Goal: Task Accomplishment & Management: Manage account settings

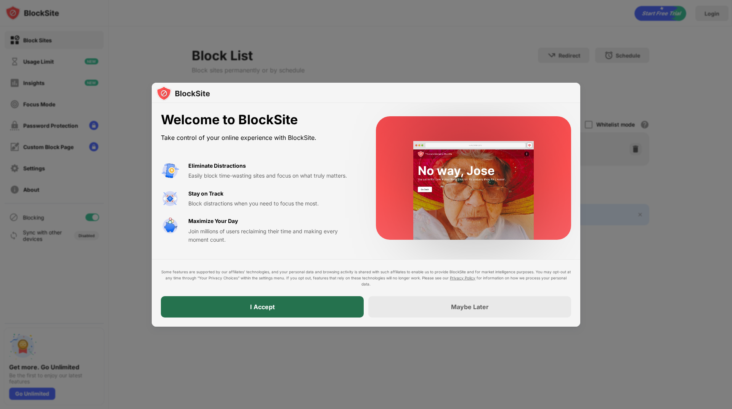
click at [314, 302] on div "I Accept" at bounding box center [262, 306] width 203 height 21
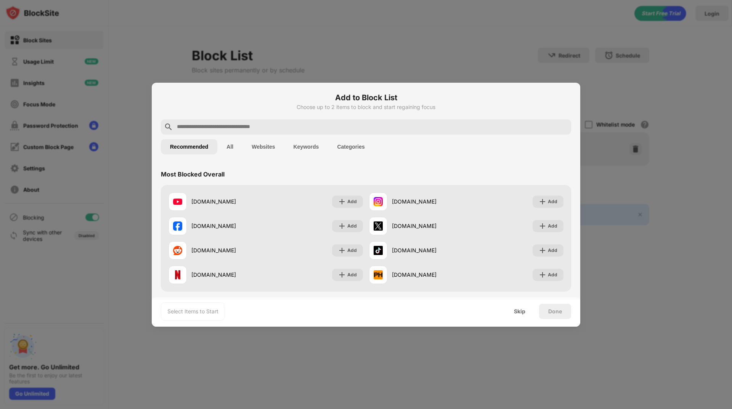
click at [248, 154] on button "Websites" at bounding box center [263, 146] width 42 height 15
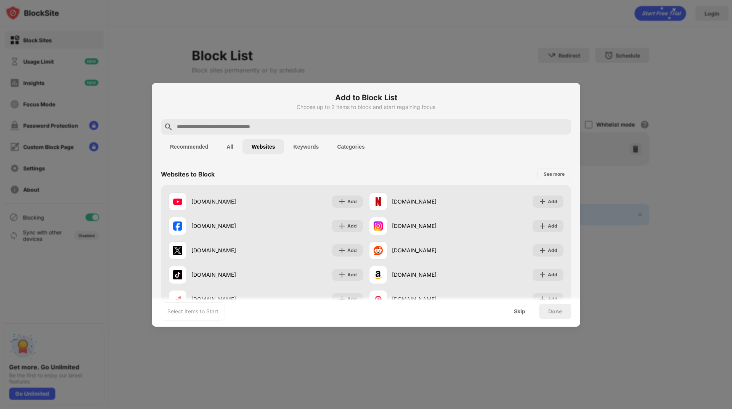
click at [241, 151] on button "All" at bounding box center [229, 146] width 25 height 15
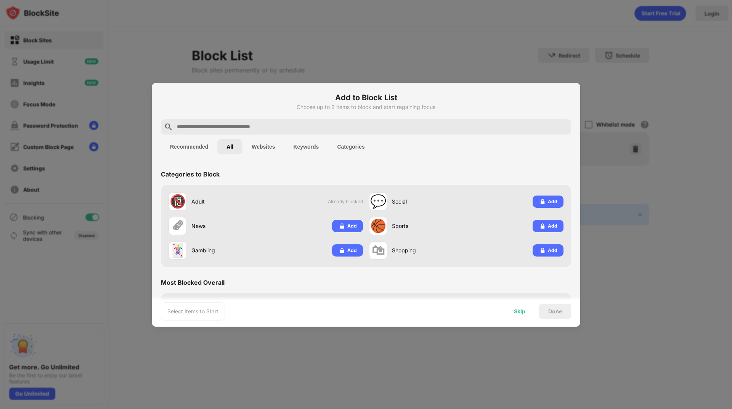
click at [518, 308] on div "Skip" at bounding box center [519, 311] width 11 height 6
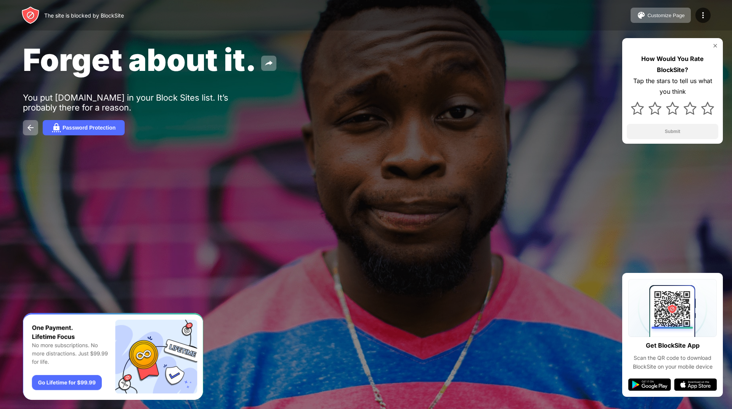
click at [611, 156] on div "Forget about it. You put [DOMAIN_NAME] in your Block Sites list. It’s probably …" at bounding box center [366, 88] width 732 height 176
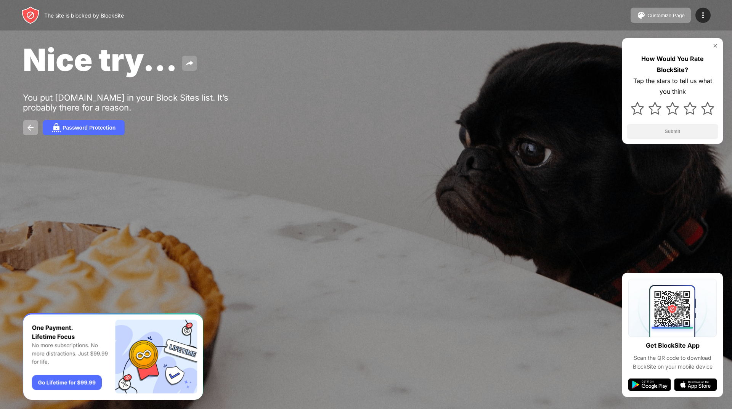
click at [191, 57] on button at bounding box center [189, 63] width 15 height 15
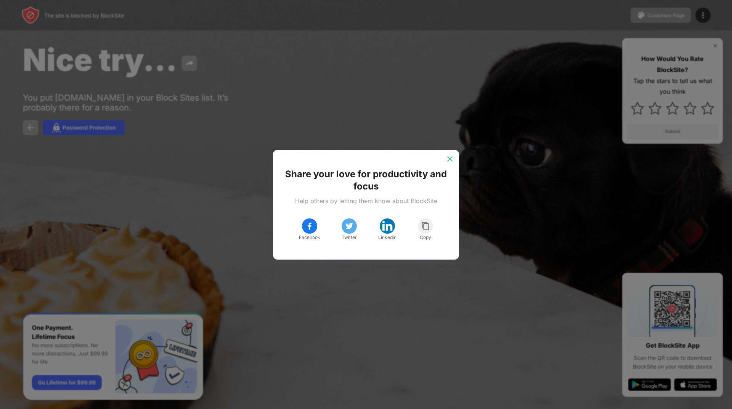
click at [447, 159] on img at bounding box center [450, 159] width 8 height 8
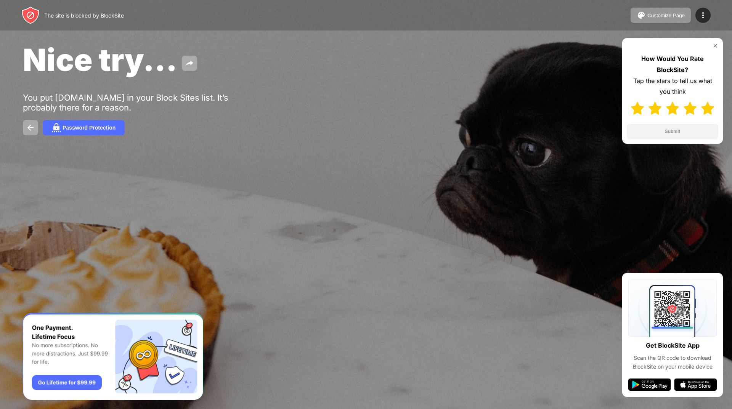
click at [713, 106] on img at bounding box center [707, 108] width 13 height 13
click at [691, 134] on button "Submit" at bounding box center [672, 131] width 91 height 15
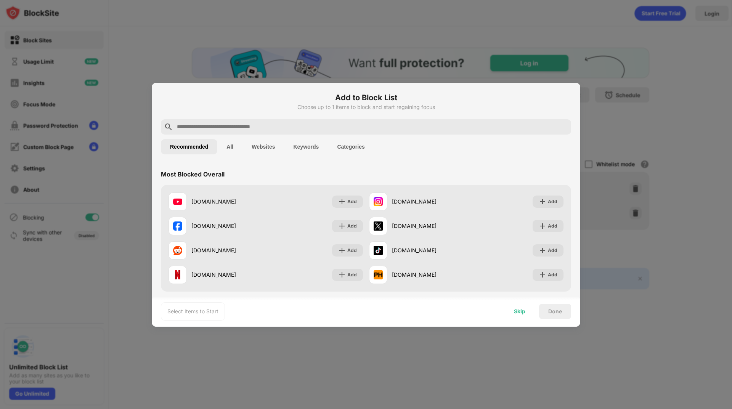
click at [523, 315] on div "Skip" at bounding box center [520, 311] width 30 height 15
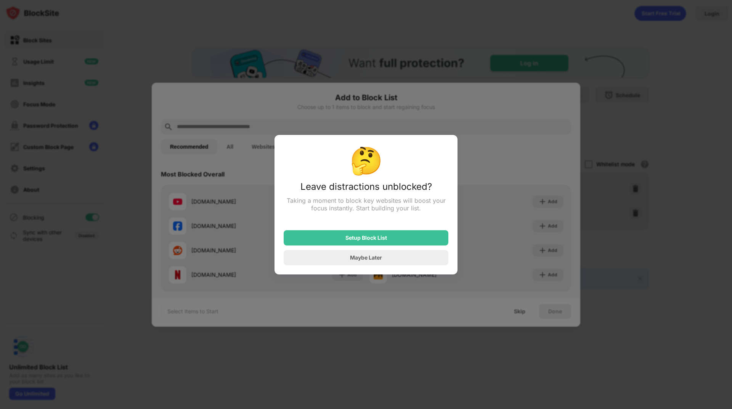
click at [391, 250] on div "Setup Block List Maybe Later" at bounding box center [366, 243] width 165 height 44
click at [391, 258] on div "Maybe Later" at bounding box center [366, 257] width 165 height 15
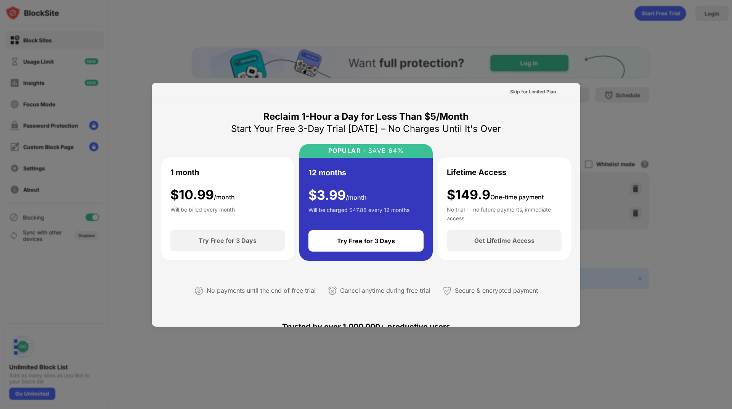
click at [595, 139] on div at bounding box center [366, 204] width 732 height 409
click at [513, 92] on div "Skip for Limited Plan" at bounding box center [533, 92] width 46 height 8
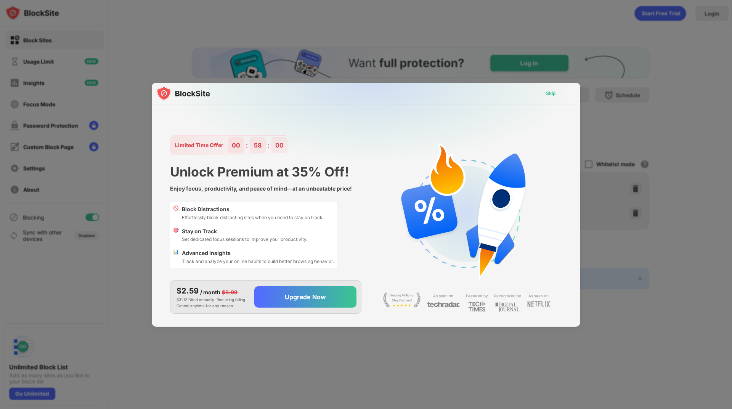
click at [556, 92] on div "Skip" at bounding box center [551, 93] width 22 height 12
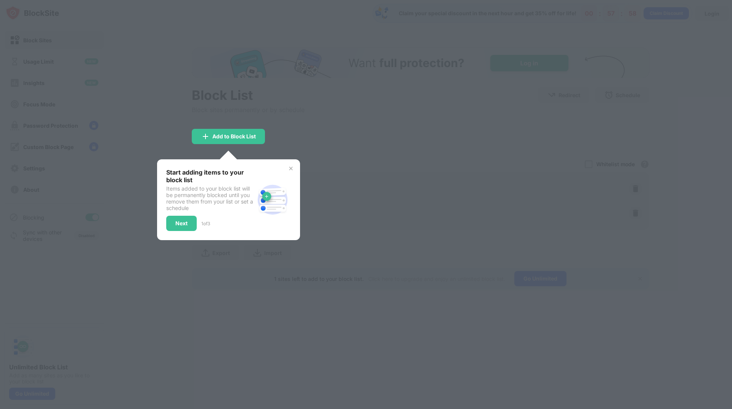
click at [288, 168] on img at bounding box center [291, 168] width 6 height 6
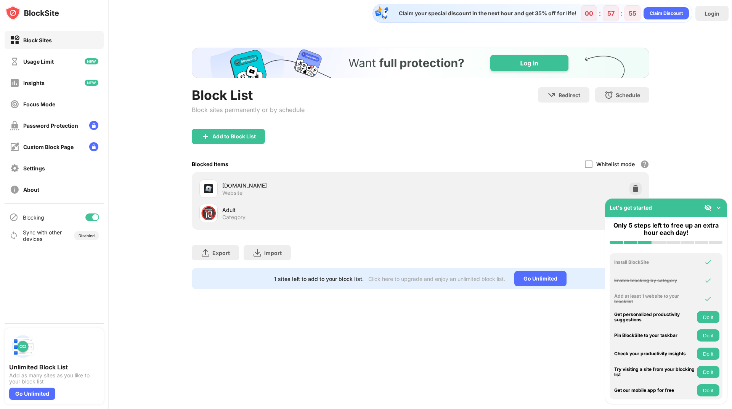
click at [721, 205] on img at bounding box center [719, 208] width 8 height 8
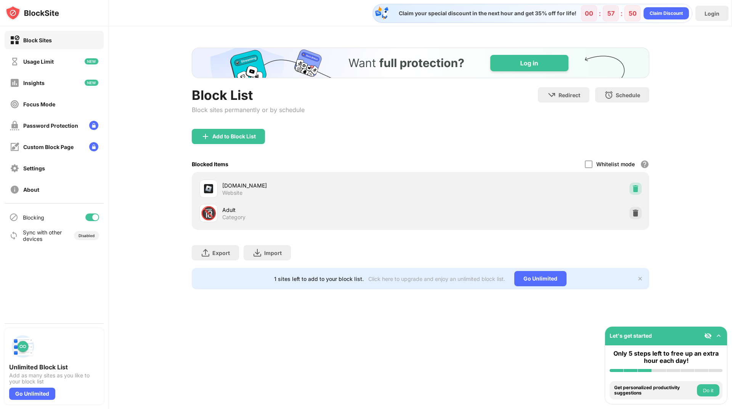
click at [633, 191] on img at bounding box center [636, 189] width 8 height 8
